Goal: Task Accomplishment & Management: Use online tool/utility

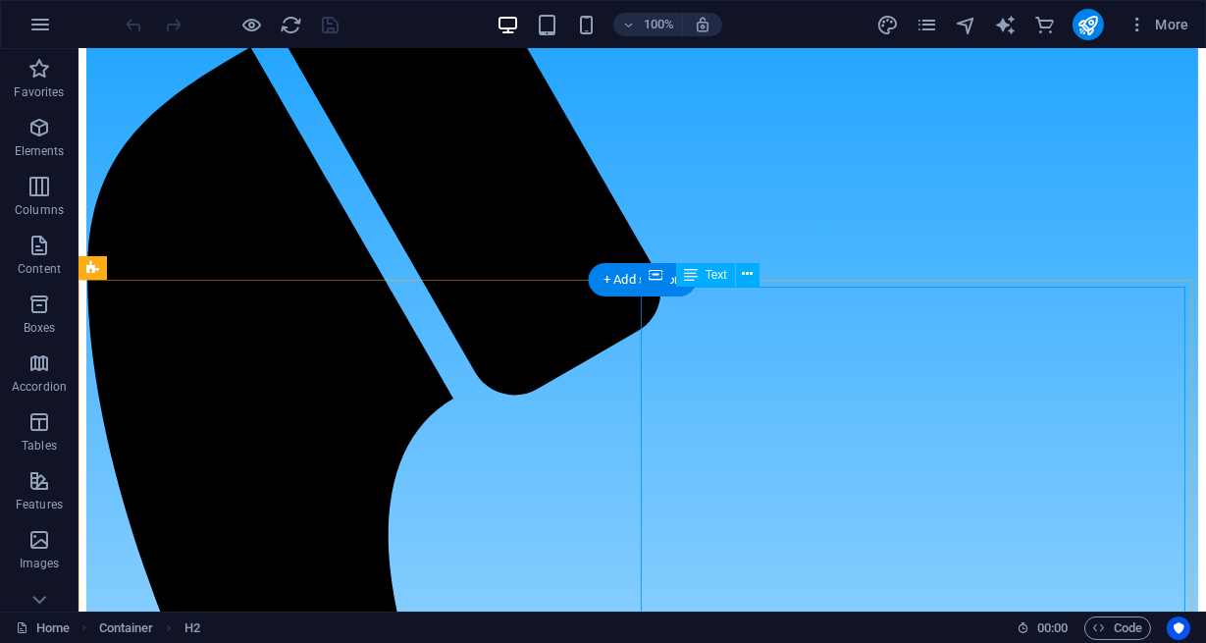
scroll to position [178, 0]
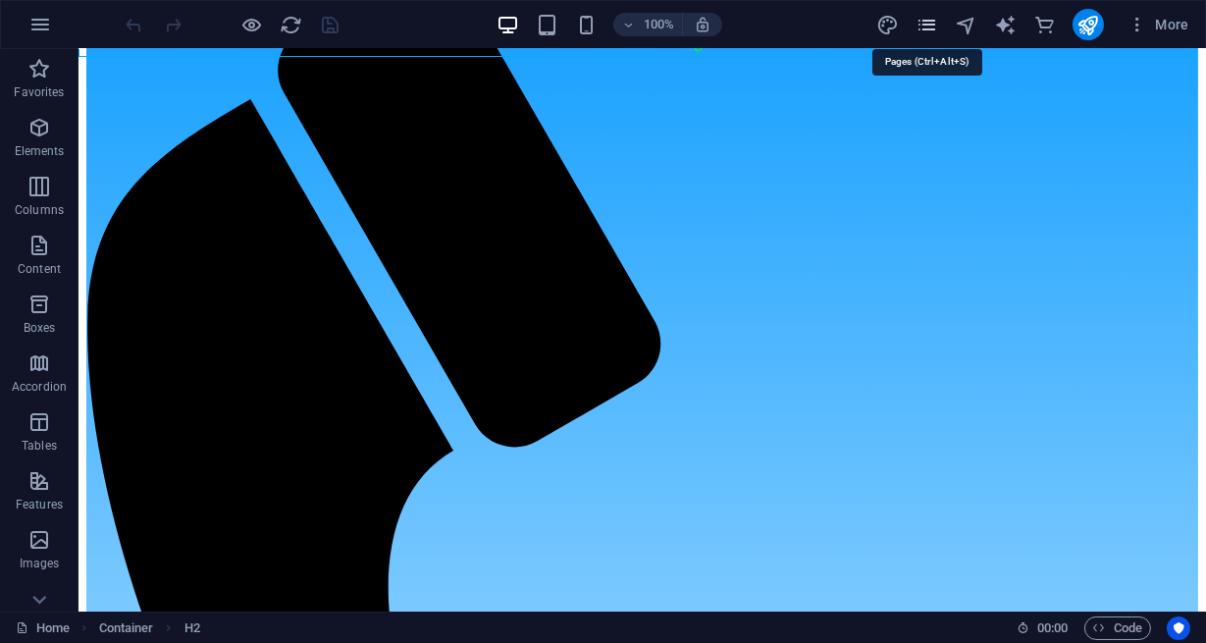
click at [931, 26] on icon "pages" at bounding box center [927, 25] width 23 height 23
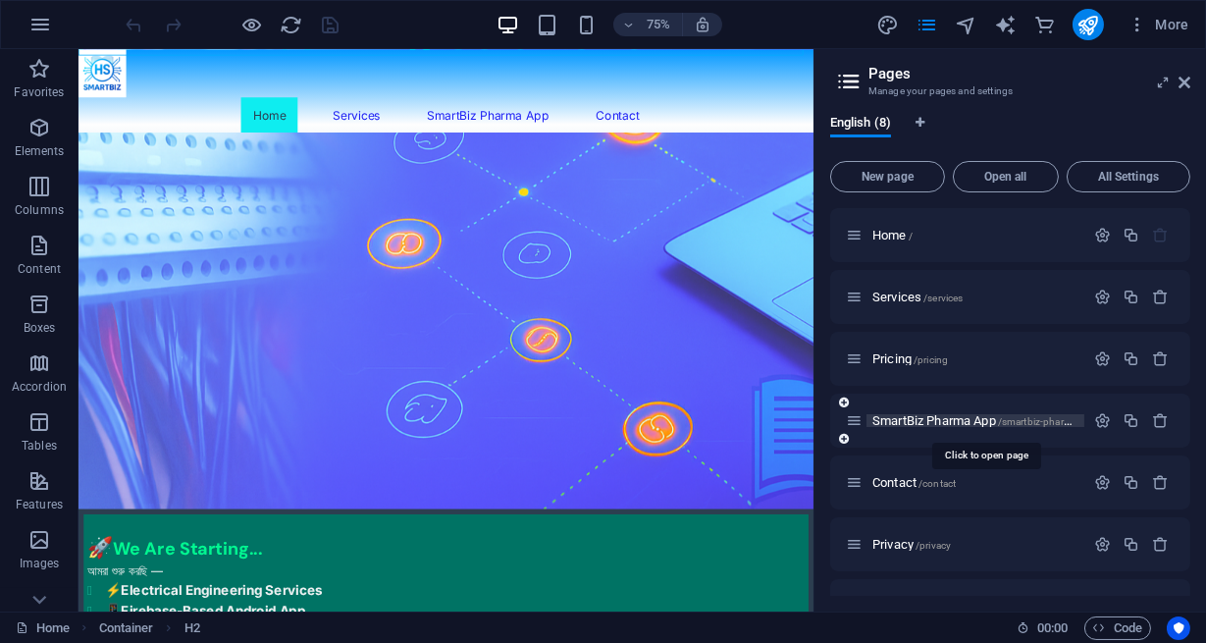
click at [922, 423] on span "SmartBiz Pharma App /smartbiz-pharma-app" at bounding box center [985, 420] width 225 height 15
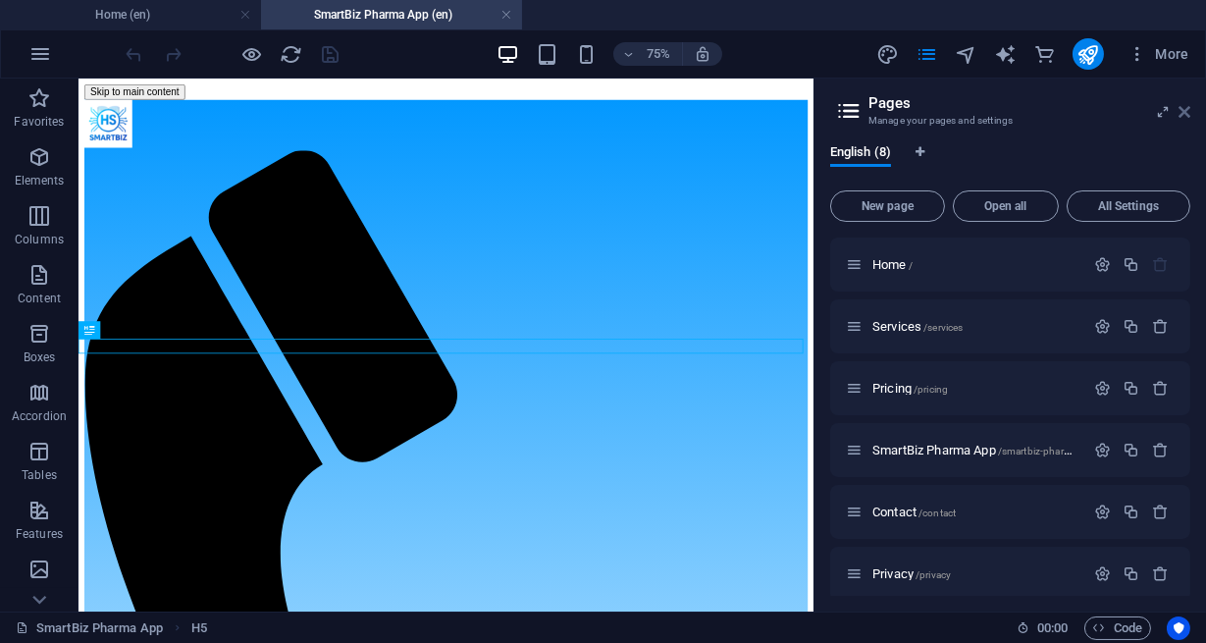
scroll to position [1425, 0]
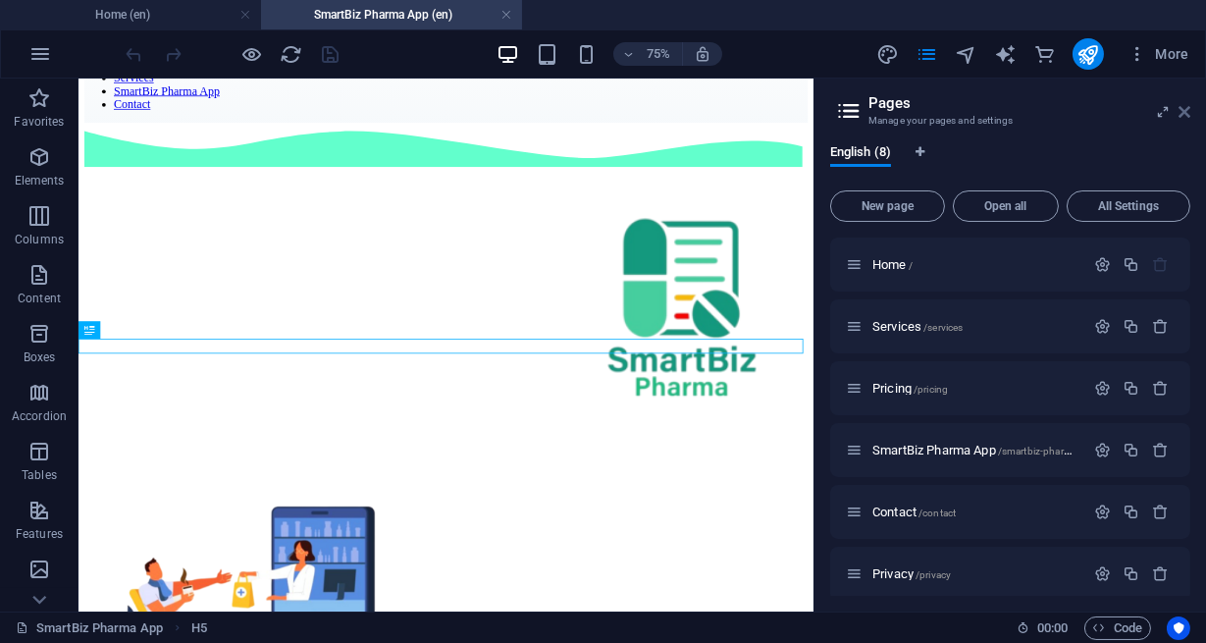
click at [1183, 107] on icon at bounding box center [1185, 112] width 12 height 16
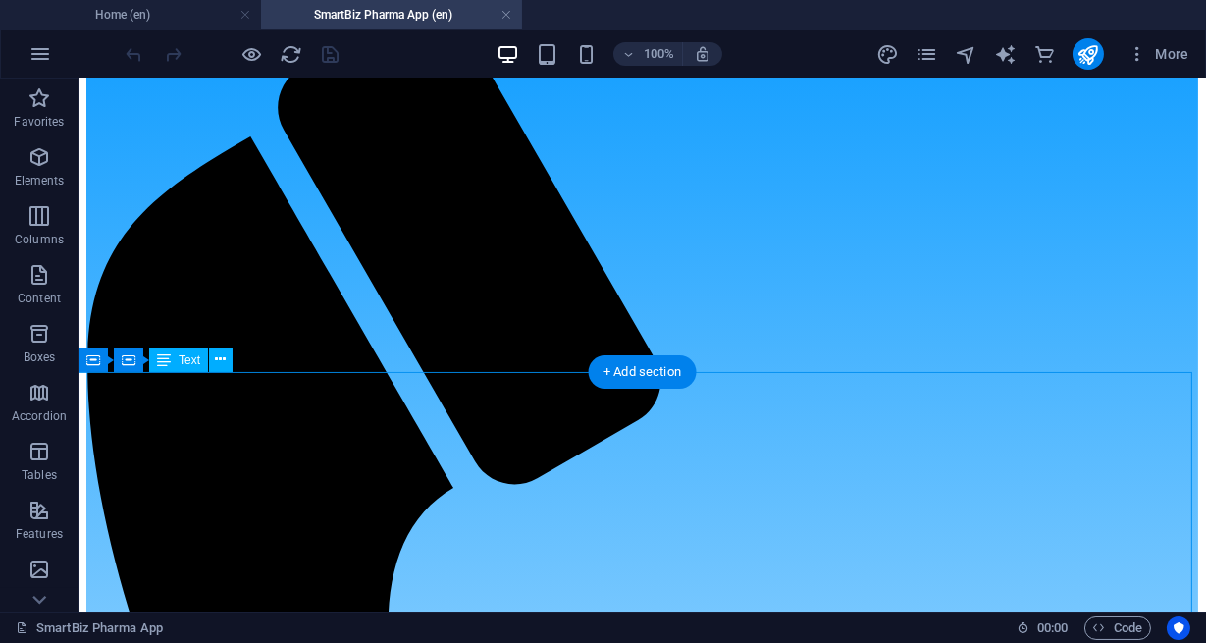
scroll to position [178, 0]
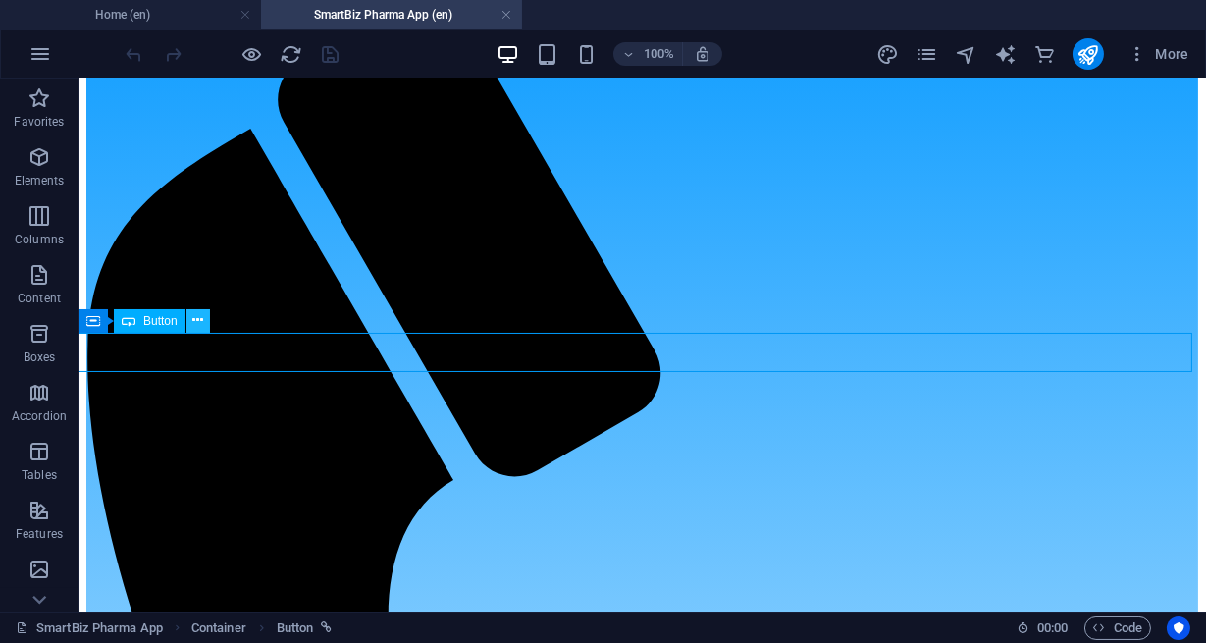
click at [193, 323] on icon at bounding box center [197, 320] width 11 height 21
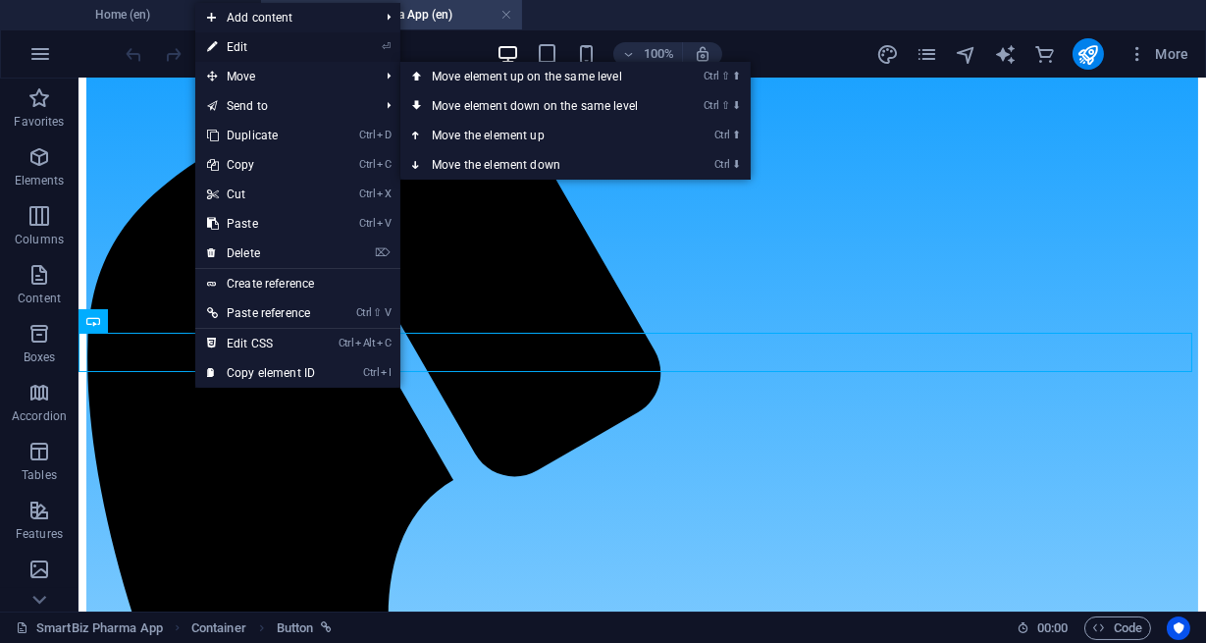
click at [255, 39] on link "⏎ Edit" at bounding box center [261, 46] width 132 height 29
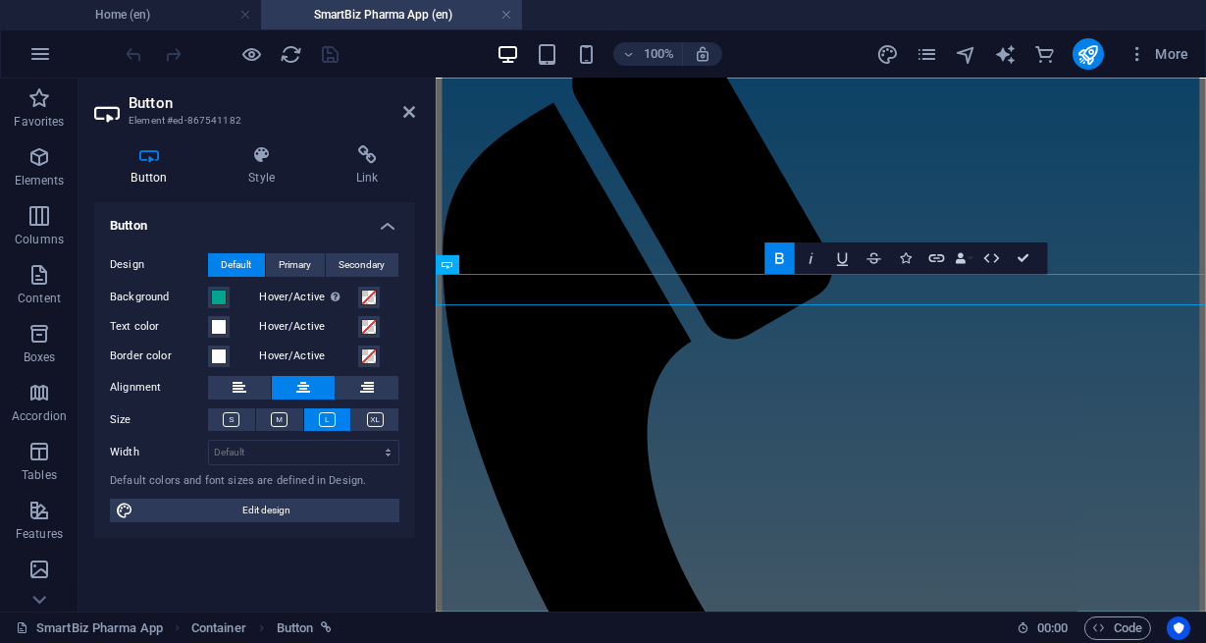
scroll to position [187, 0]
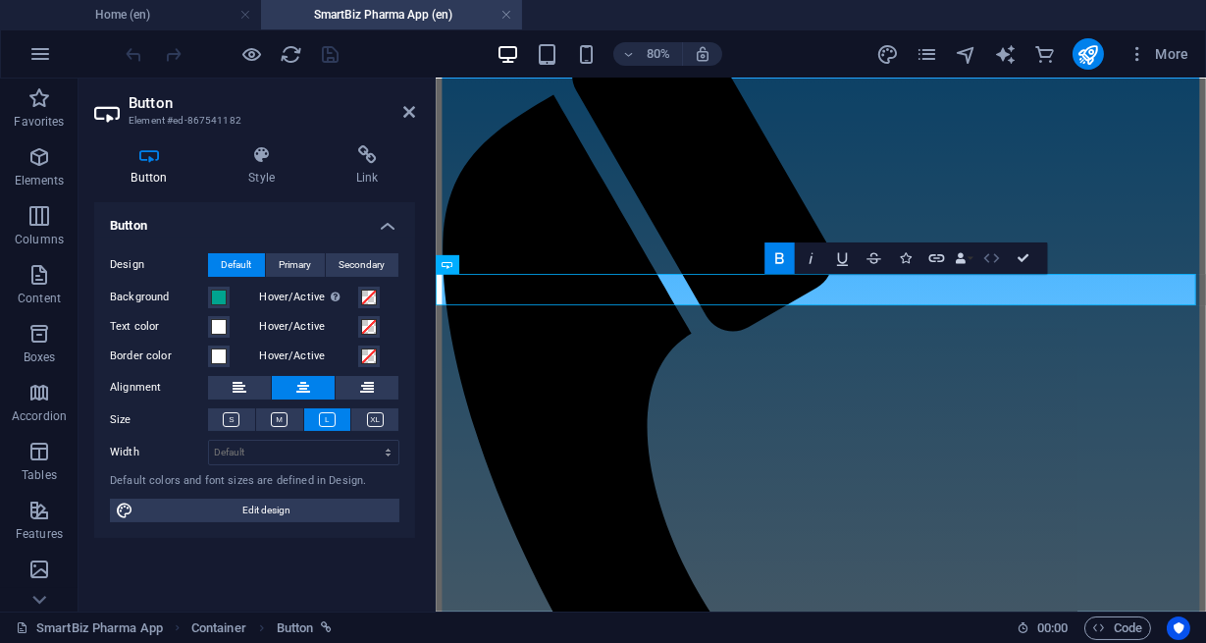
click at [989, 265] on icon "button" at bounding box center [992, 257] width 19 height 19
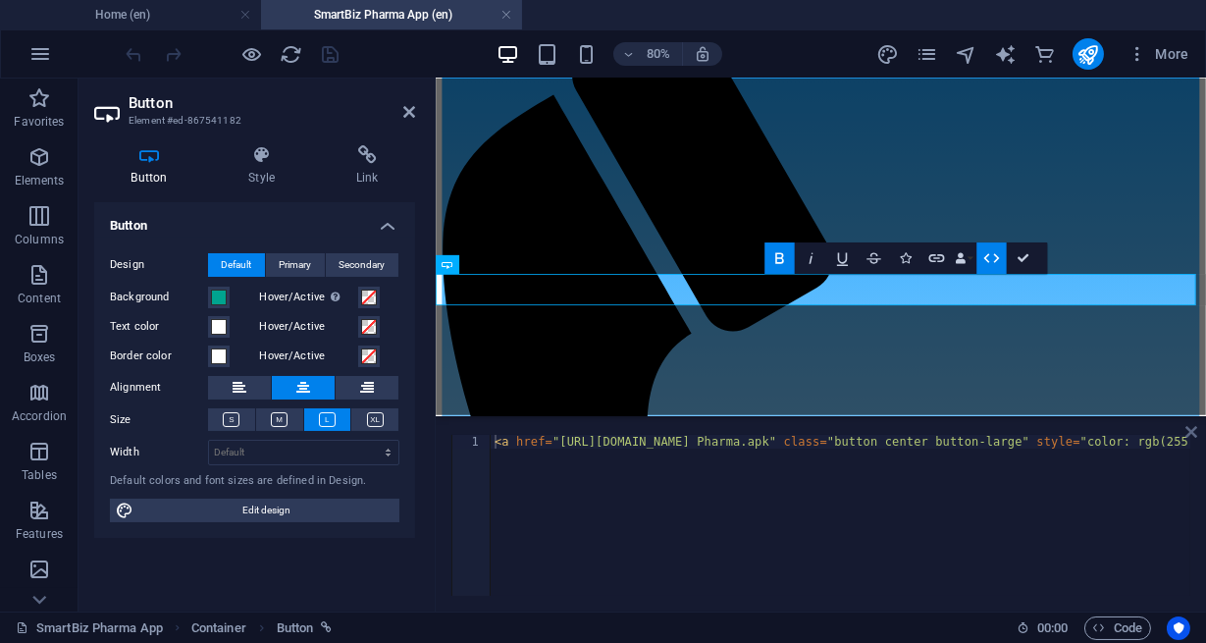
click at [1196, 429] on icon at bounding box center [1192, 432] width 12 height 16
